Goal: Information Seeking & Learning: Learn about a topic

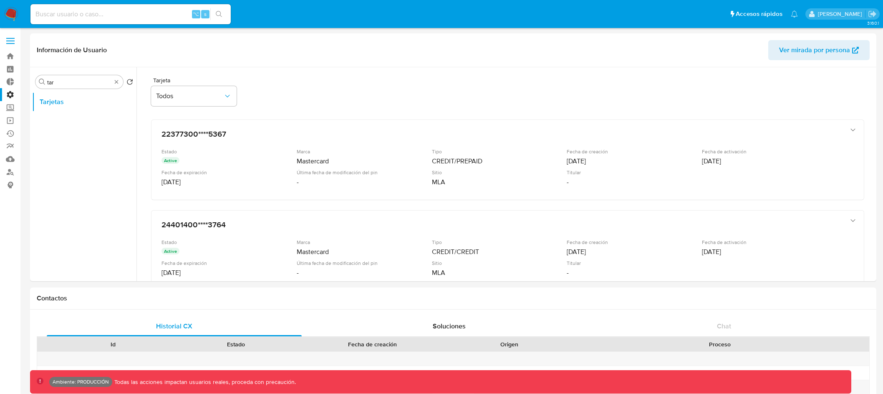
select select "10"
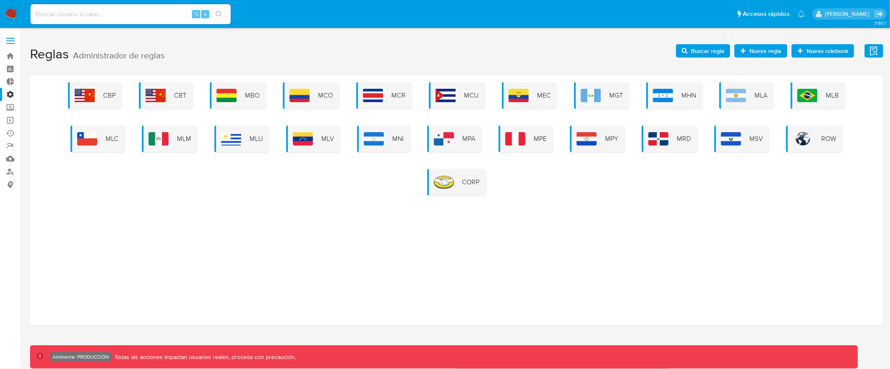
click at [13, 38] on span at bounding box center [10, 38] width 8 height 1
click at [0, 0] on input "checkbox" at bounding box center [0, 0] width 0 height 0
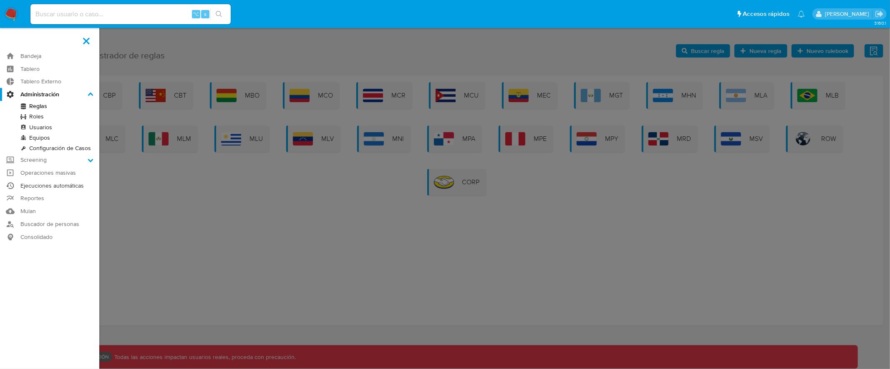
click at [73, 183] on link "Ejecuciones automáticas" at bounding box center [49, 186] width 99 height 13
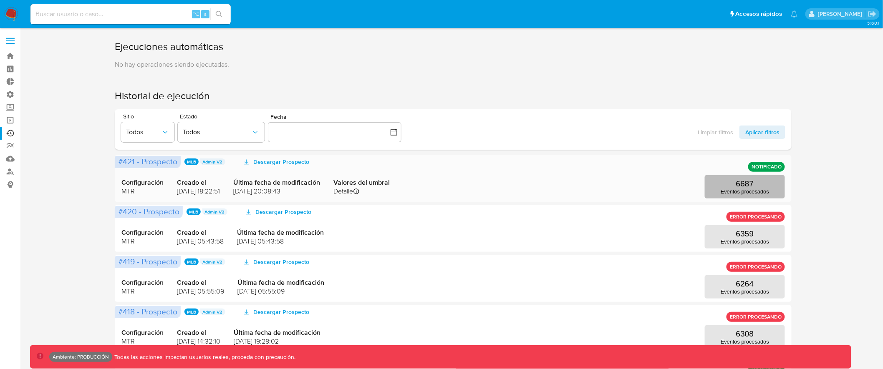
click at [754, 189] on p "Eventos procesados" at bounding box center [745, 192] width 48 height 6
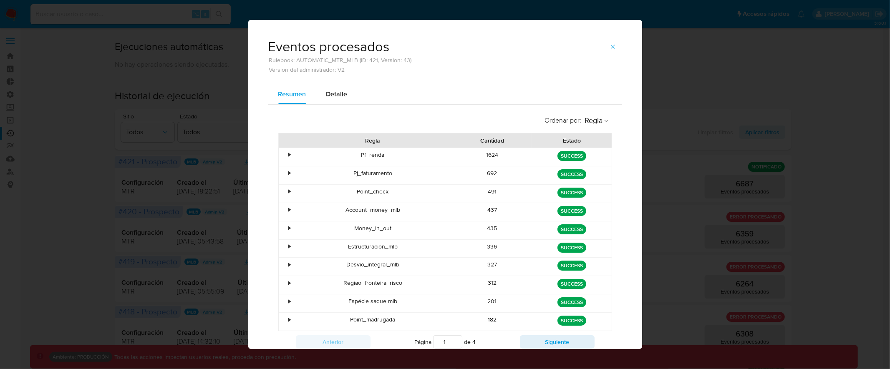
click at [335, 89] on span "Detalle" at bounding box center [336, 94] width 21 height 10
select select "10"
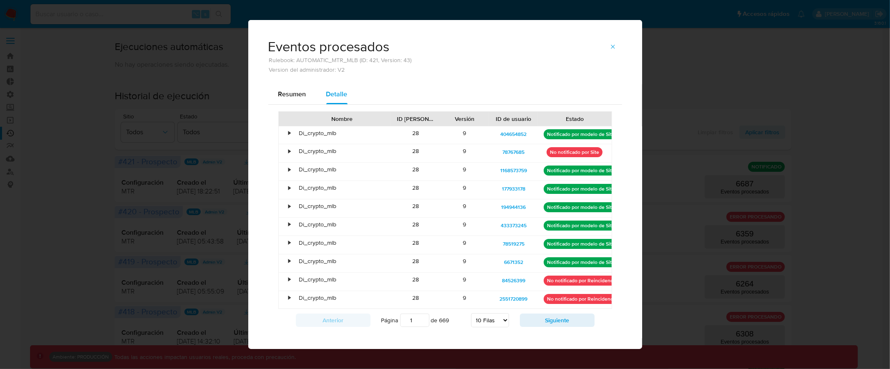
click at [225, 108] on div "Eventos procesados Rulebook: AUTOMATIC_MTR_MLB (ID: 421, Version: 43) Version d…" at bounding box center [445, 184] width 890 height 369
click at [604, 44] on button "button" at bounding box center [613, 46] width 18 height 13
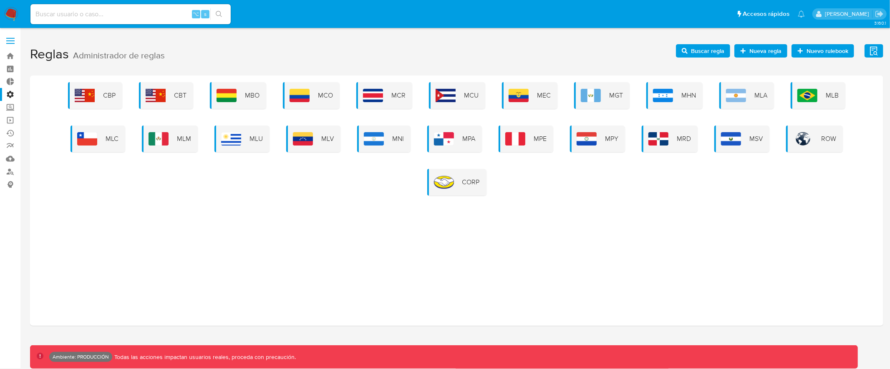
click at [13, 40] on span at bounding box center [10, 40] width 8 height 1
click at [0, 0] on input "checkbox" at bounding box center [0, 0] width 0 height 0
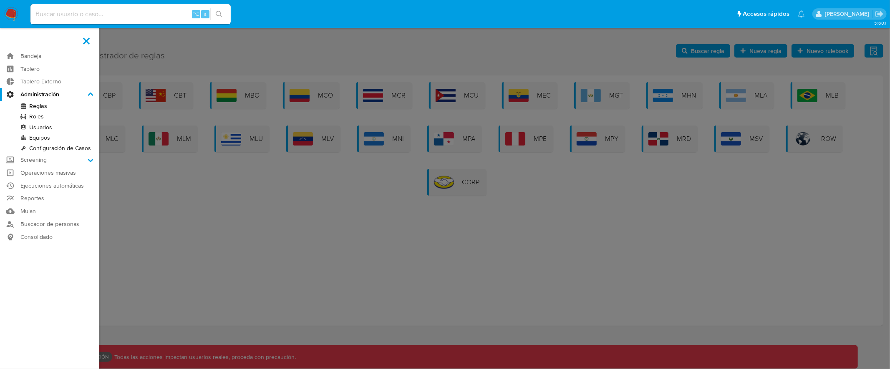
click at [179, 43] on label at bounding box center [445, 184] width 890 height 369
click at [0, 0] on input "checkbox" at bounding box center [0, 0] width 0 height 0
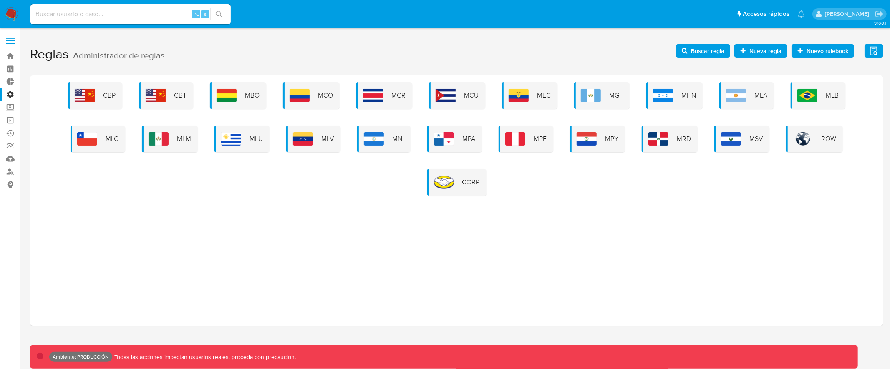
click at [9, 43] on span at bounding box center [10, 43] width 8 height 1
click at [0, 0] on input "checkbox" at bounding box center [0, 0] width 0 height 0
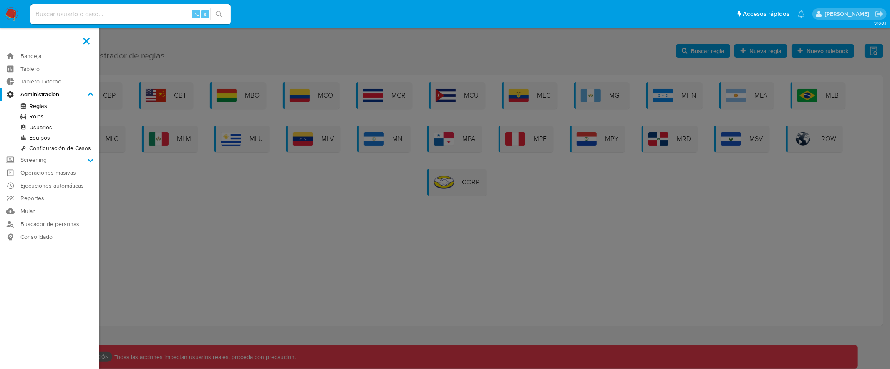
click at [38, 106] on link "Reglas" at bounding box center [49, 106] width 99 height 10
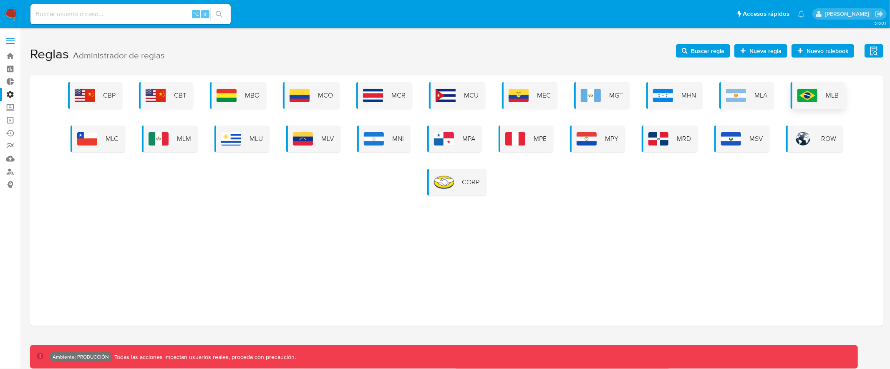
click at [806, 96] on img at bounding box center [808, 95] width 20 height 13
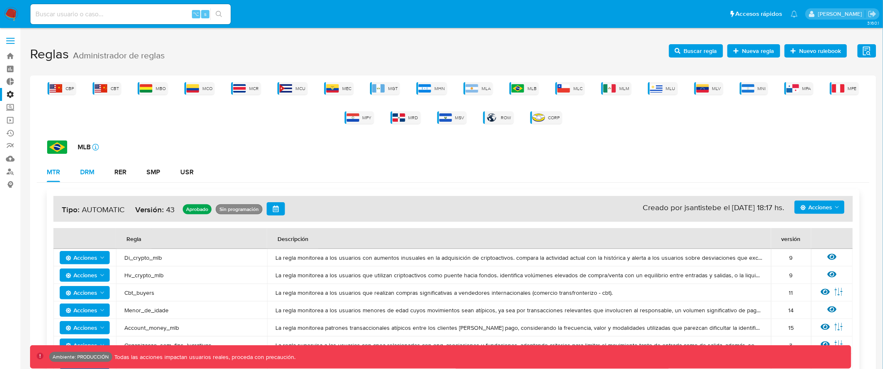
click at [91, 173] on div "DRM" at bounding box center [87, 172] width 14 height 7
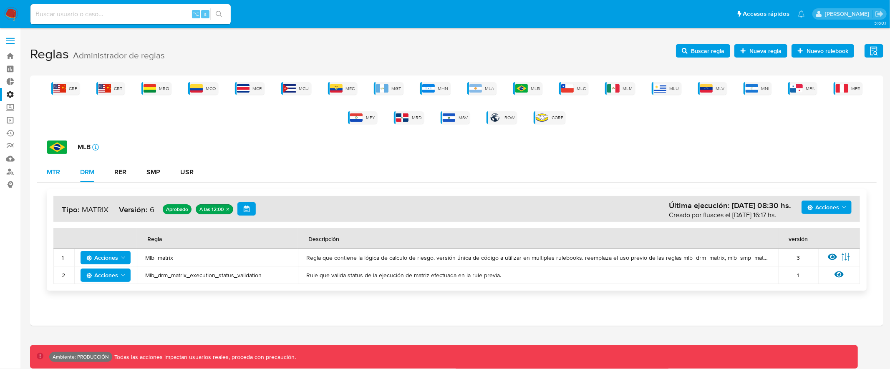
click at [59, 174] on div "MTR" at bounding box center [53, 172] width 13 height 7
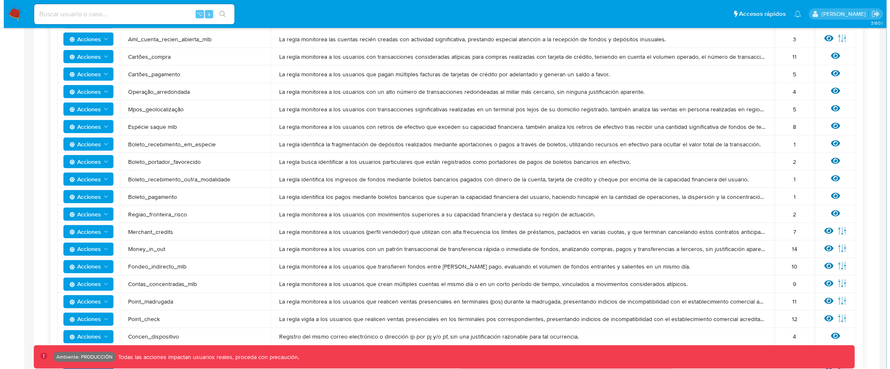
scroll to position [581, 0]
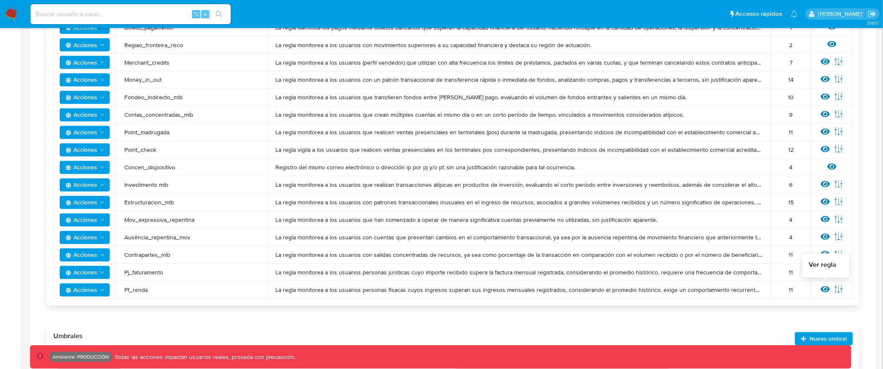
click at [824, 286] on icon at bounding box center [825, 289] width 9 height 9
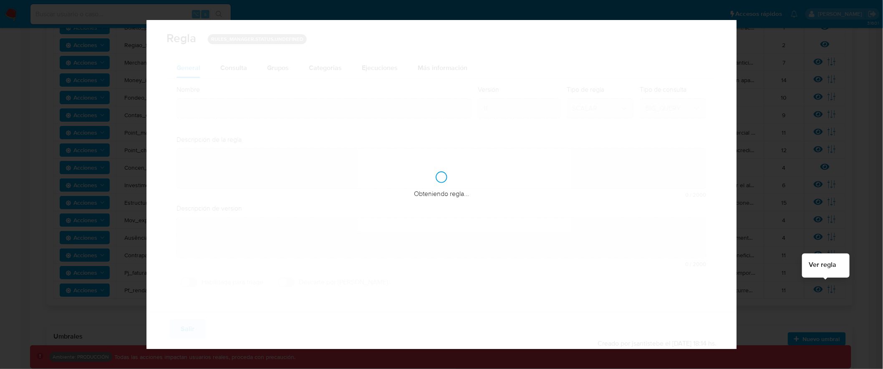
type input "Pf_renda"
type textarea "La regla monitorea a los usuarios personas físacas cuyos ingresos superan sus i…"
type textarea "Movimientos de recursos incompatibles con el patrimonio, actividad económica u …"
checkbox input "true"
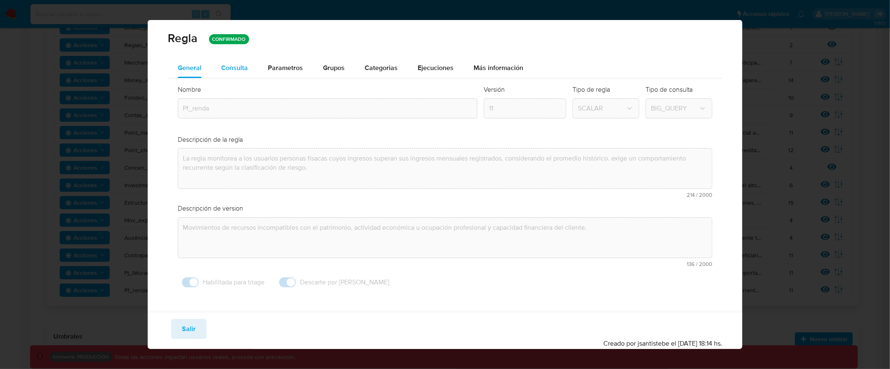
click at [230, 62] on div "Consulta" at bounding box center [235, 68] width 27 height 20
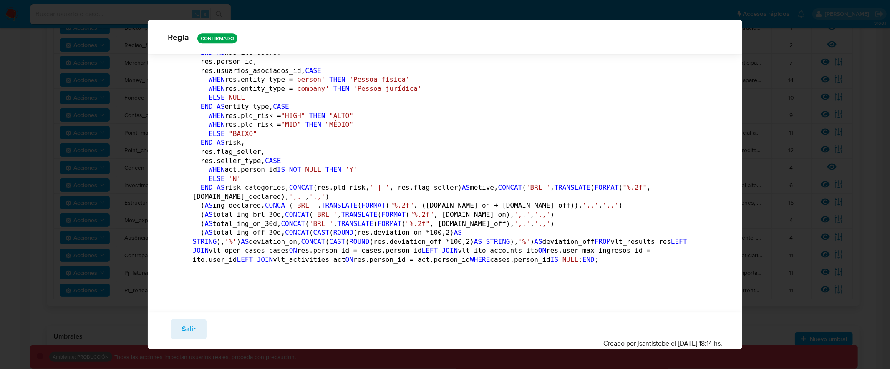
scroll to position [4710, 0]
click at [194, 327] on span "Salir" at bounding box center [189, 329] width 14 height 18
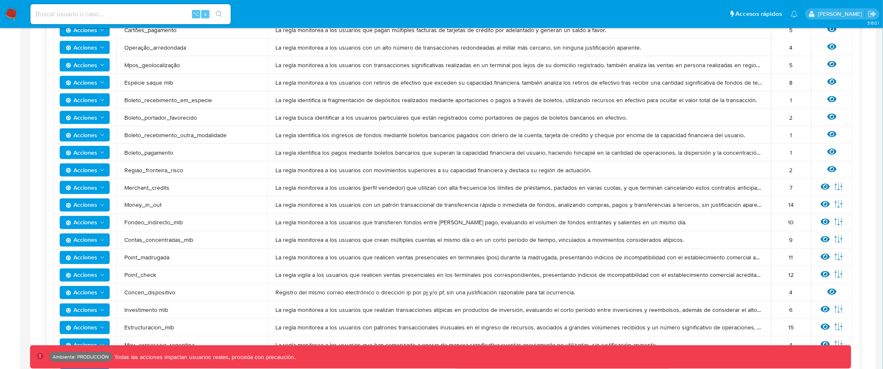
scroll to position [717, 0]
